Goal: Information Seeking & Learning: Check status

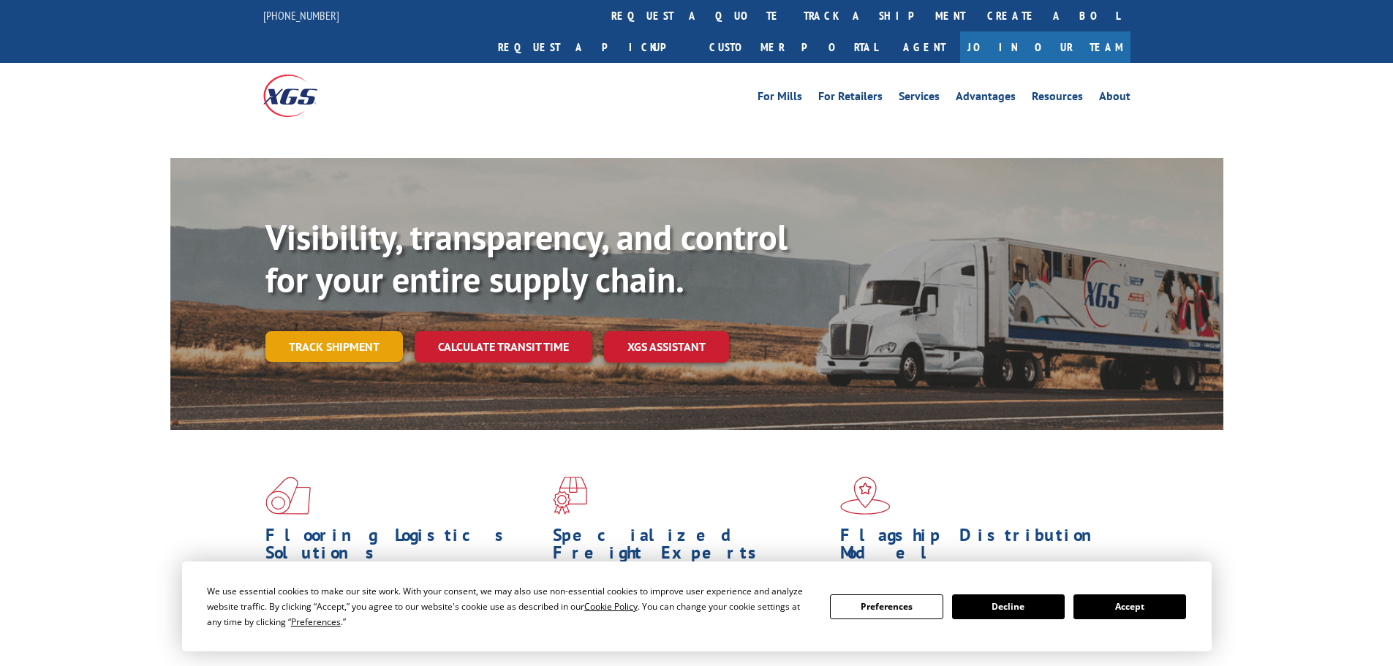
click at [339, 331] on link "Track shipment" at bounding box center [335, 346] width 138 height 31
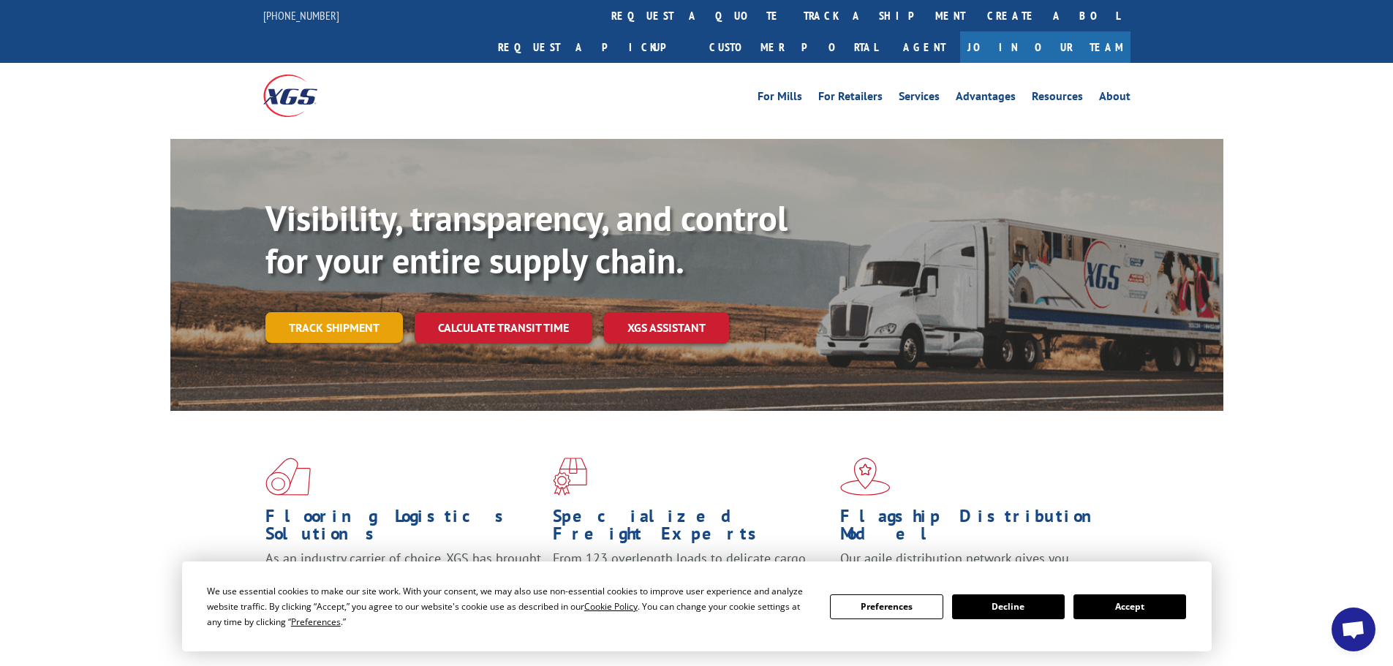
click at [353, 312] on link "Track shipment" at bounding box center [335, 327] width 138 height 31
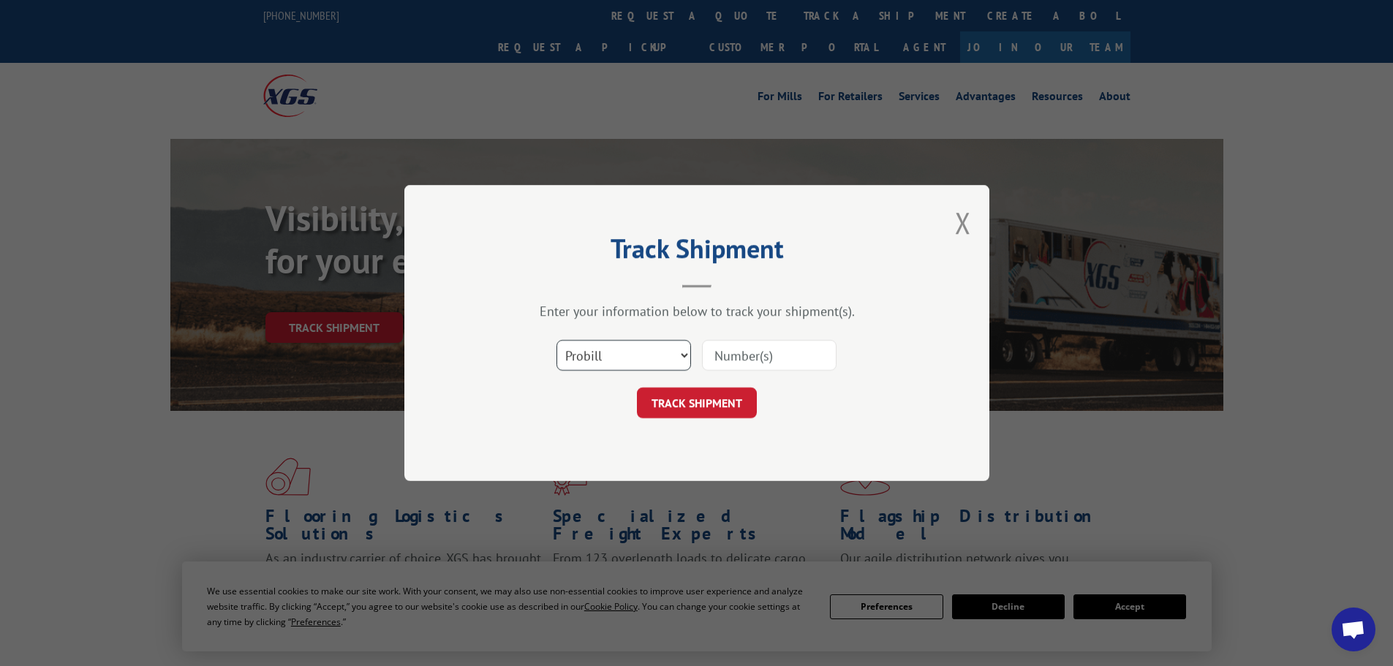
click at [607, 348] on select "Select category... Probill BOL PO" at bounding box center [624, 355] width 135 height 31
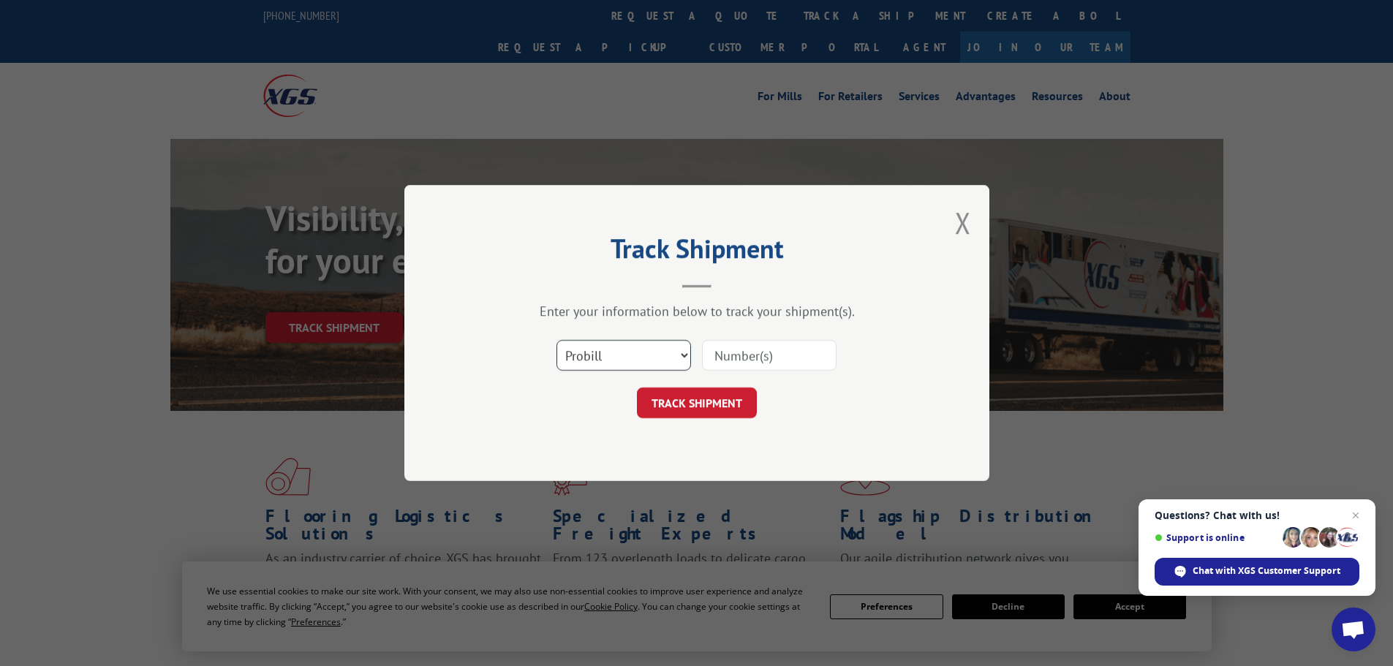
select select "bol"
click at [557, 340] on select "Select category... Probill BOL PO" at bounding box center [624, 355] width 135 height 31
click at [761, 361] on input at bounding box center [769, 355] width 135 height 31
paste input "5303099"
type input "5303099"
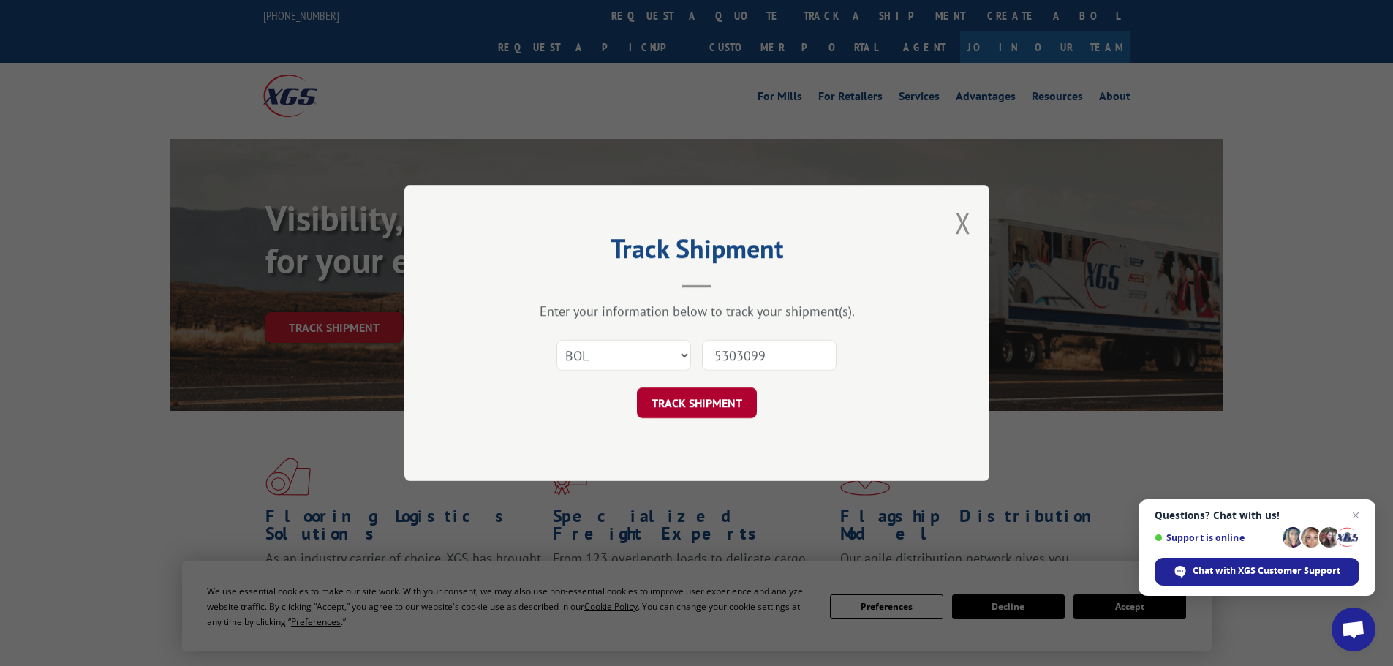
click at [697, 399] on button "TRACK SHIPMENT" at bounding box center [697, 403] width 120 height 31
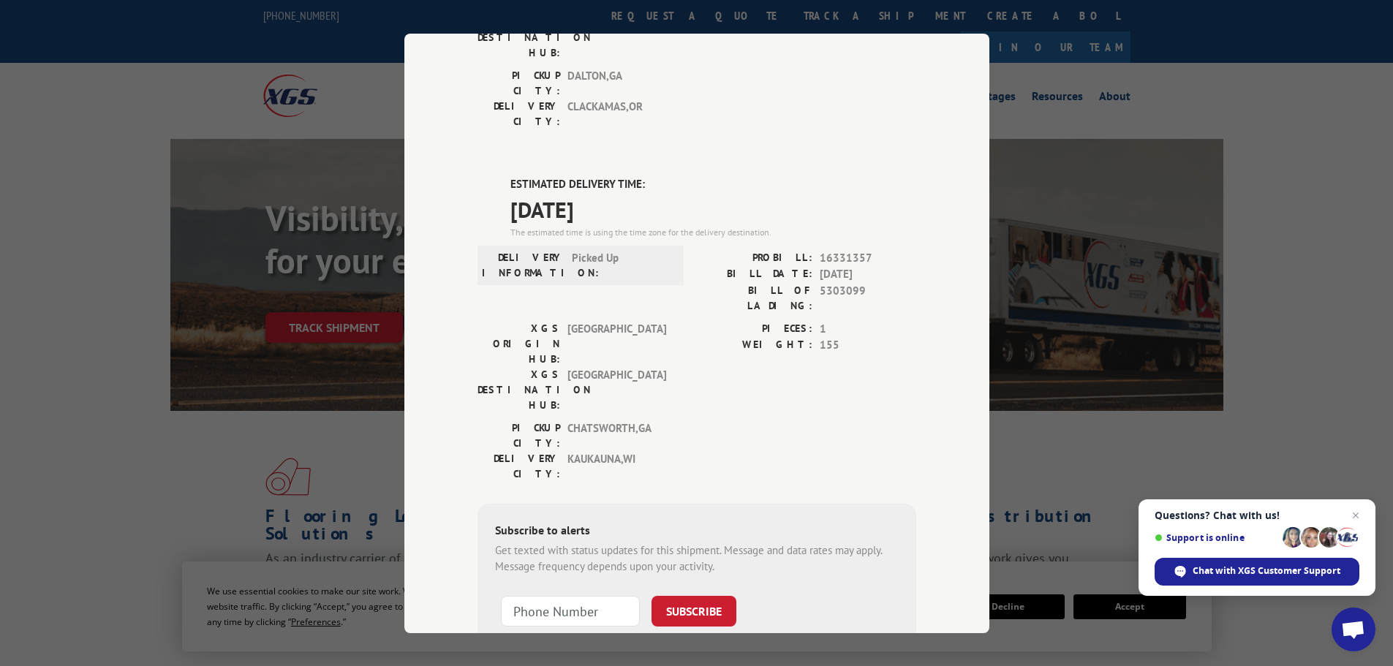
scroll to position [5, 0]
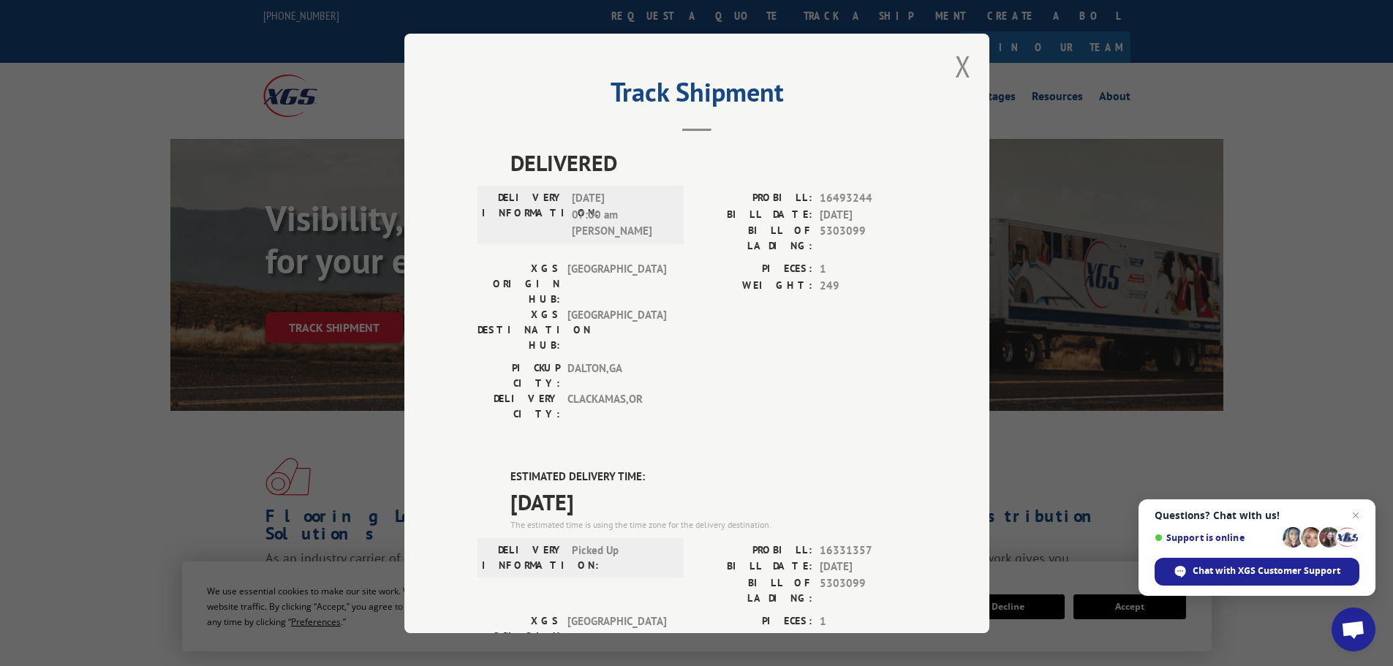
drag, startPoint x: 543, startPoint y: 429, endPoint x: 621, endPoint y: 433, distance: 78.4
copy span "[DATE]"
